Goal: Navigation & Orientation: Find specific page/section

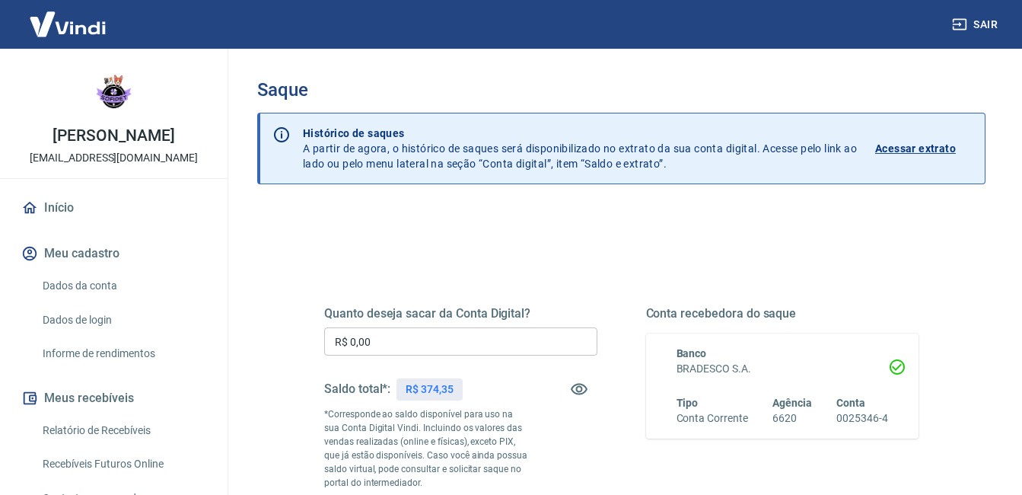
click at [115, 206] on link "Início" at bounding box center [113, 207] width 191 height 33
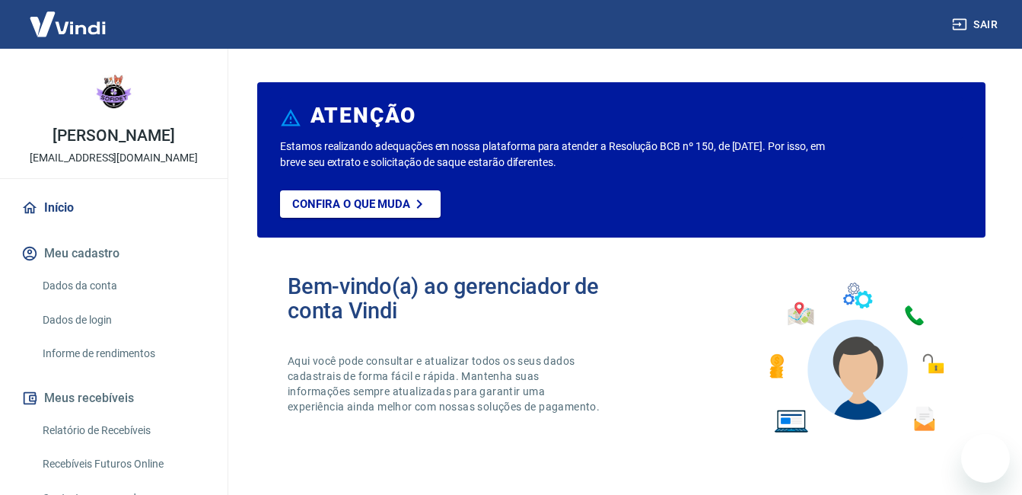
click at [115, 206] on link "Início" at bounding box center [113, 207] width 191 height 33
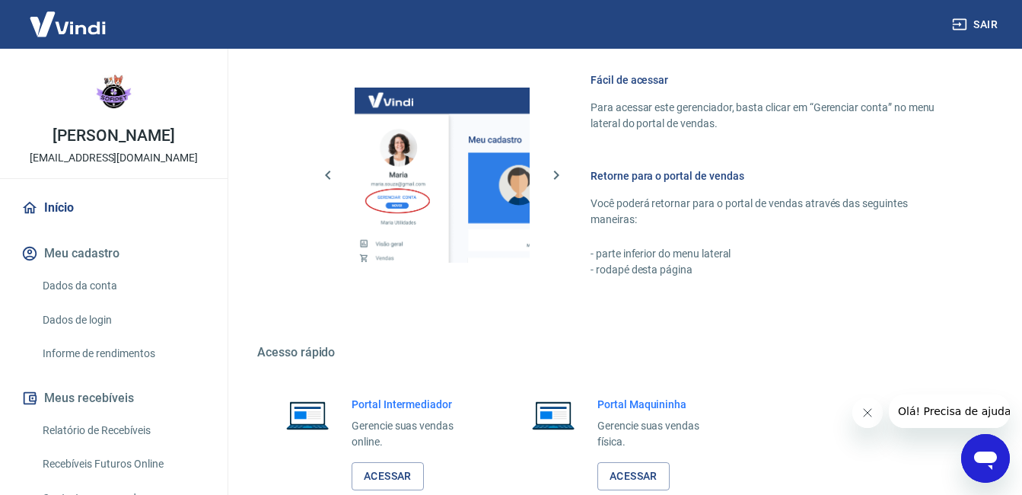
scroll to position [790, 0]
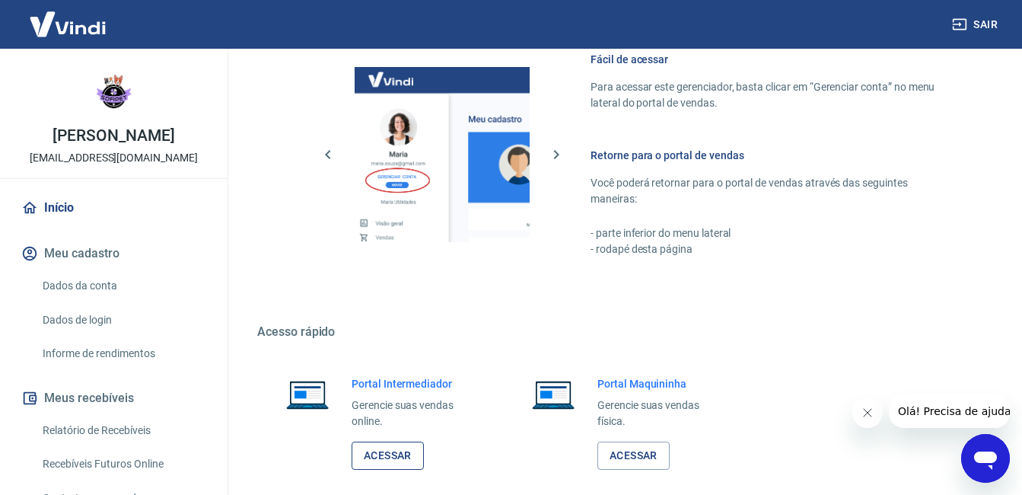
click at [382, 454] on link "Acessar" at bounding box center [388, 455] width 72 height 28
click at [974, 19] on button "Sair" at bounding box center [976, 25] width 55 height 28
